Goal: Go to known website: Access a specific website the user already knows

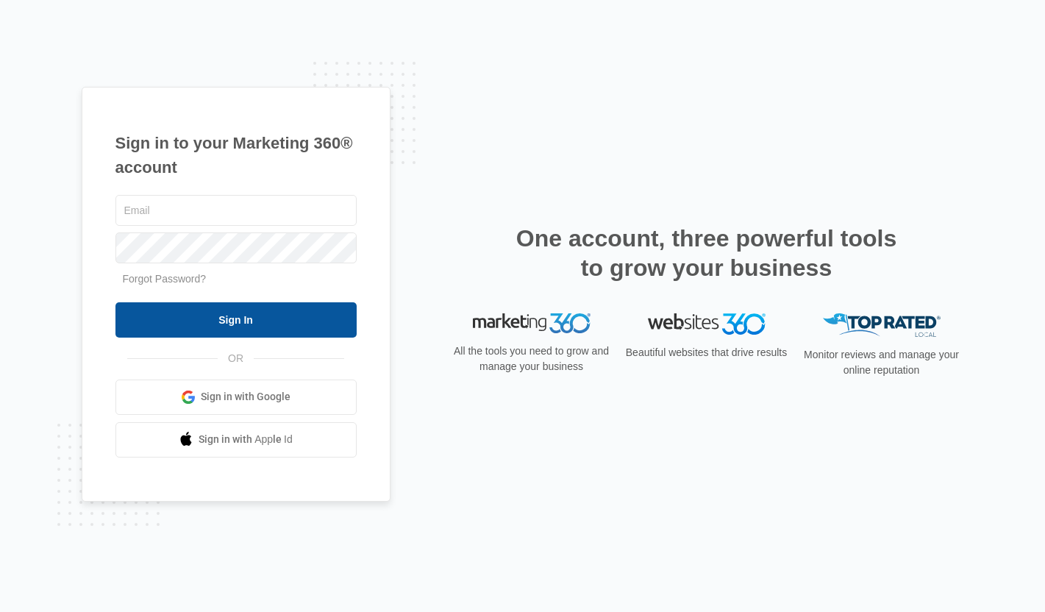
type input "[PERSON_NAME][EMAIL_ADDRESS][PERSON_NAME][DOMAIN_NAME]"
click at [300, 326] on input "Sign In" at bounding box center [235, 319] width 241 height 35
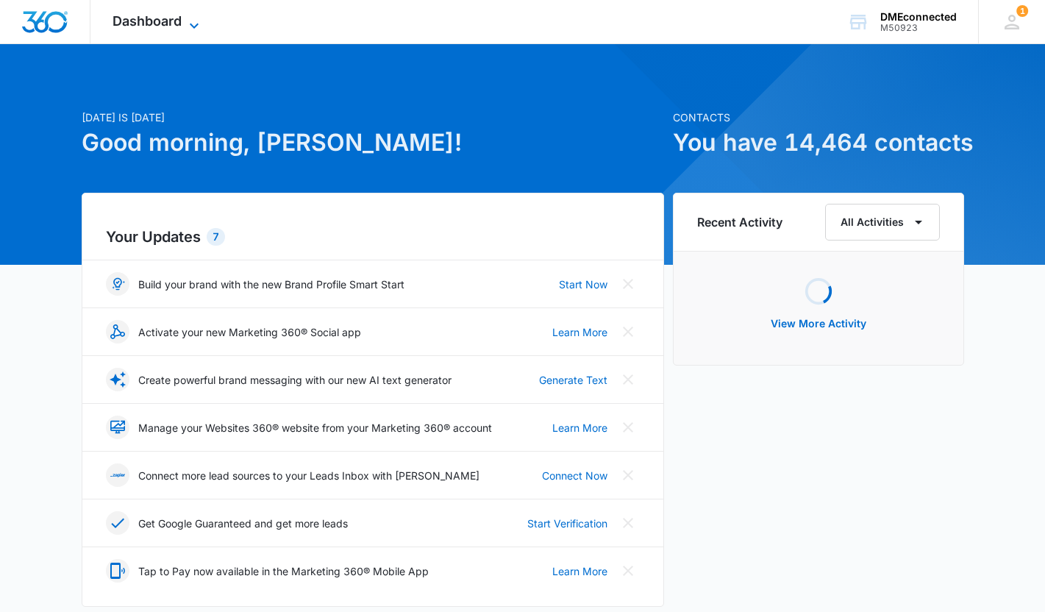
click at [181, 24] on span "Dashboard" at bounding box center [146, 20] width 69 height 15
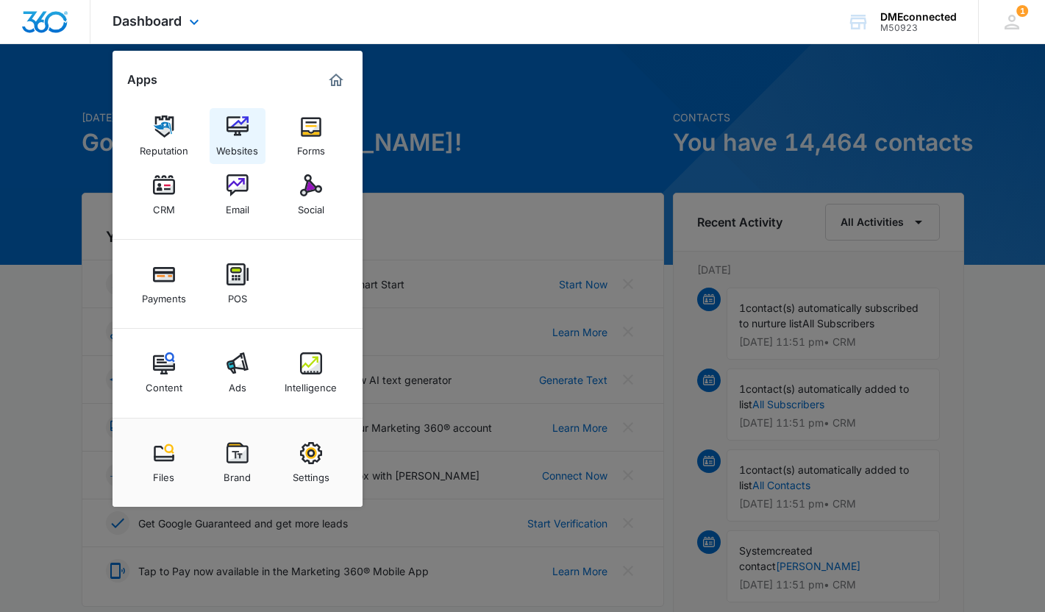
click at [229, 124] on img at bounding box center [237, 126] width 22 height 22
